Goal: Information Seeking & Learning: Check status

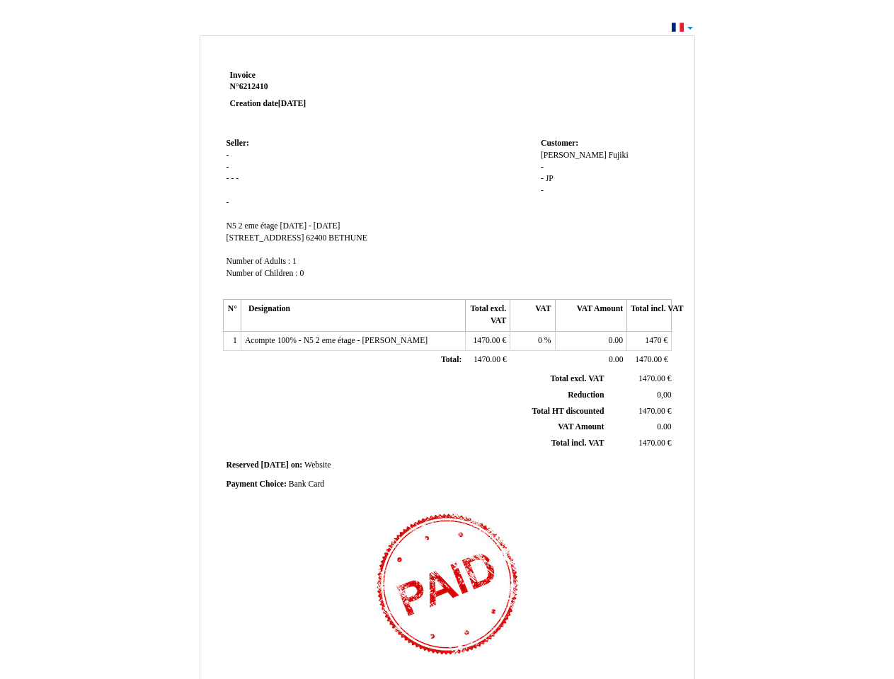
click at [243, 75] on span "Invoice" at bounding box center [242, 75] width 25 height 9
click at [255, 86] on span "6212410" at bounding box center [253, 86] width 29 height 9
click at [238, 143] on span "Seller:" at bounding box center [237, 143] width 23 height 9
click at [253, 226] on span "N5 2 eme étage" at bounding box center [252, 225] width 52 height 9
click at [340, 226] on span "[DATE] - [DATE]" at bounding box center [309, 225] width 60 height 9
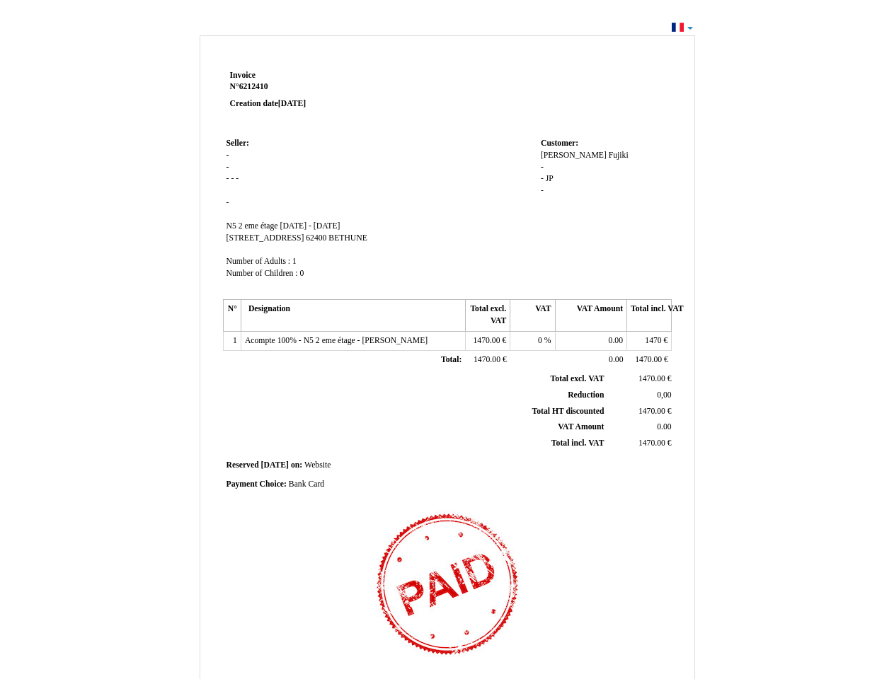
click at [255, 238] on span "[STREET_ADDRESS]" at bounding box center [265, 237] width 78 height 9
click at [306, 238] on span "62400" at bounding box center [316, 237] width 21 height 9
click at [328, 238] on span "BETHUNE" at bounding box center [347, 237] width 39 height 9
click at [260, 261] on span "Number of Adults :" at bounding box center [258, 261] width 64 height 9
click at [263, 273] on span "Number of Children :" at bounding box center [261, 273] width 71 height 9
